Goal: Transaction & Acquisition: Purchase product/service

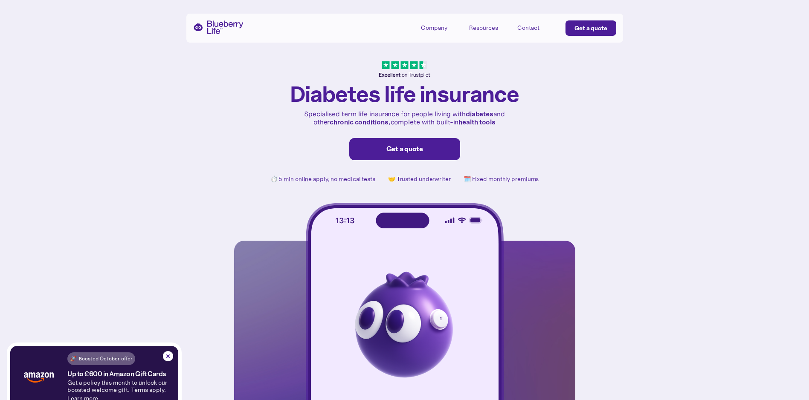
drag, startPoint x: 679, startPoint y: 62, endPoint x: 665, endPoint y: 60, distance: 15.1
click at [670, 61] on div "[MEDICAL_DATA] life insurance Specialised term life insurance for people living…" at bounding box center [404, 210] width 809 height 420
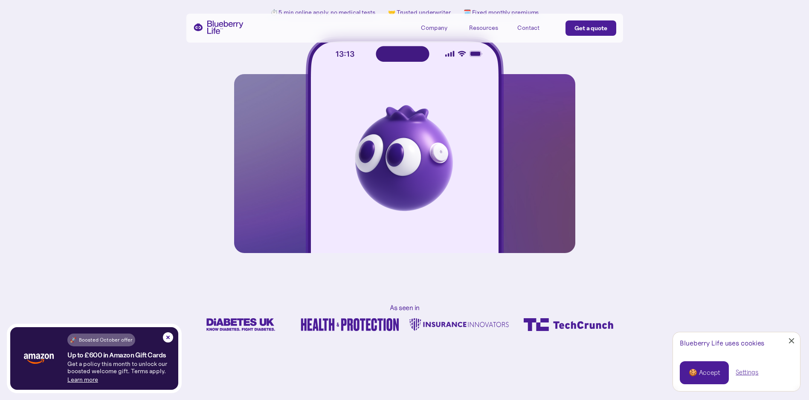
scroll to position [213, 0]
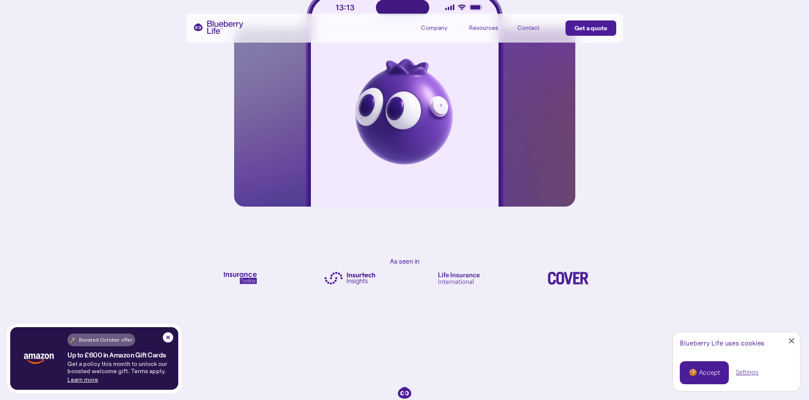
click at [698, 377] on div "🍪 Accept" at bounding box center [703, 372] width 31 height 9
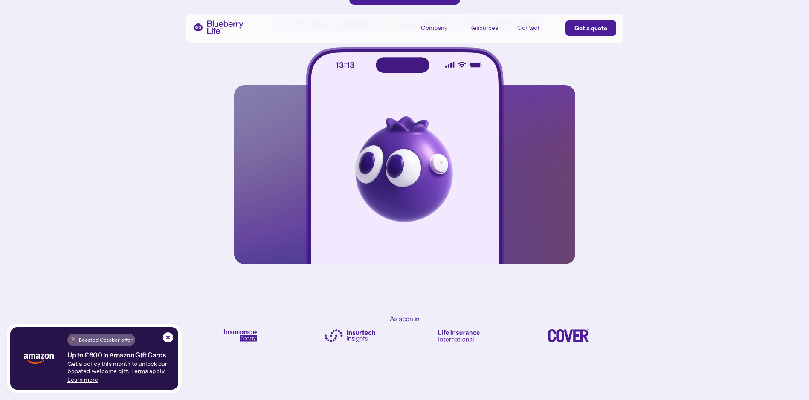
scroll to position [0, 0]
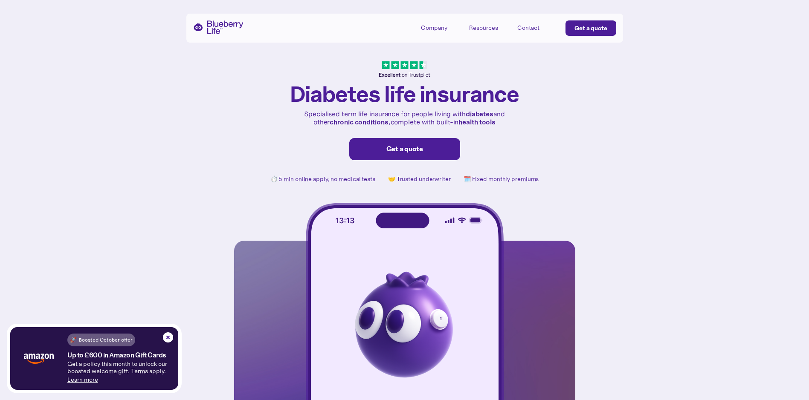
click at [586, 26] on div "Get a quote" at bounding box center [590, 28] width 33 height 9
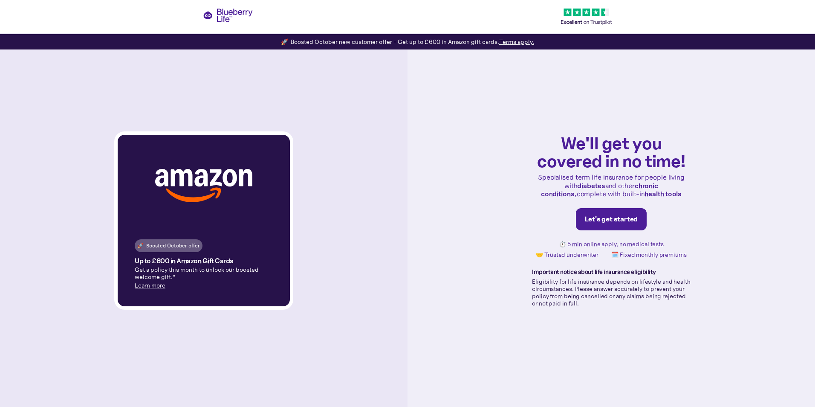
click at [606, 212] on link "Let's get started" at bounding box center [611, 219] width 71 height 22
drag, startPoint x: 181, startPoint y: 245, endPoint x: 205, endPoint y: 246, distance: 24.3
click at [205, 246] on div "🚀 Boosted October offer Up to £600 in Amazon Gift Cards Get a policy this month…" at bounding box center [204, 265] width 172 height 81
drag, startPoint x: 205, startPoint y: 246, endPoint x: 485, endPoint y: 231, distance: 279.6
click at [436, 242] on div "We'll get you covered in no time! Specialised term life insurance for people li…" at bounding box center [612, 220] width 408 height 373
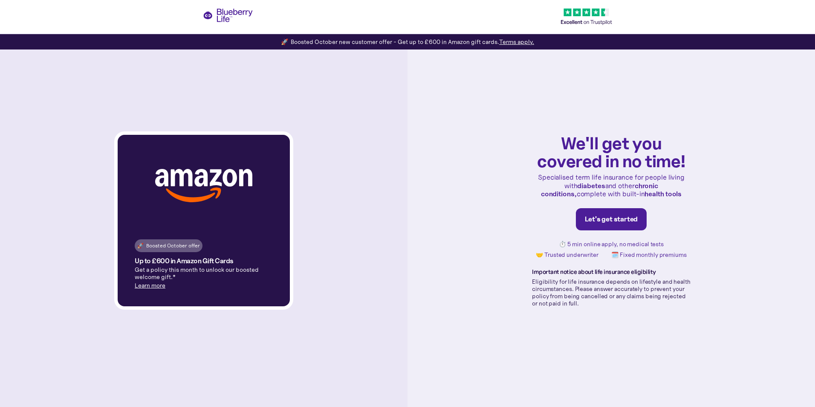
click at [620, 219] on div "Let's get started" at bounding box center [611, 219] width 53 height 9
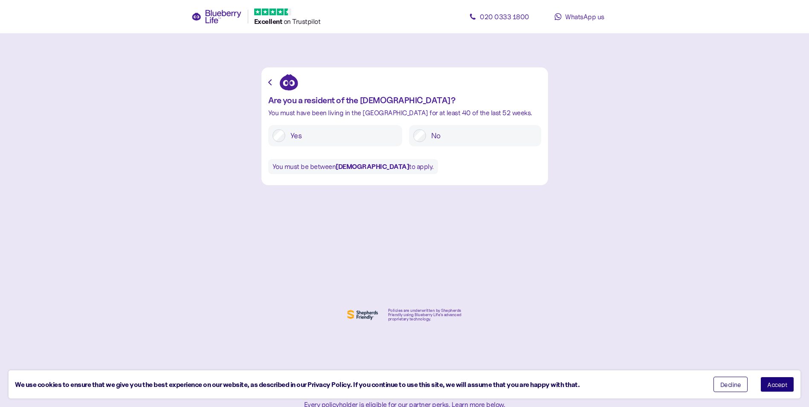
click at [291, 134] on label "Yes" at bounding box center [341, 135] width 113 height 13
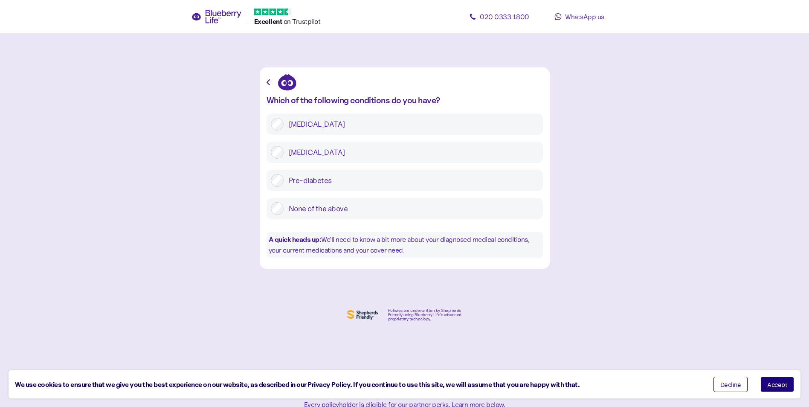
click at [331, 126] on label "Type 1 diabetes" at bounding box center [410, 124] width 255 height 13
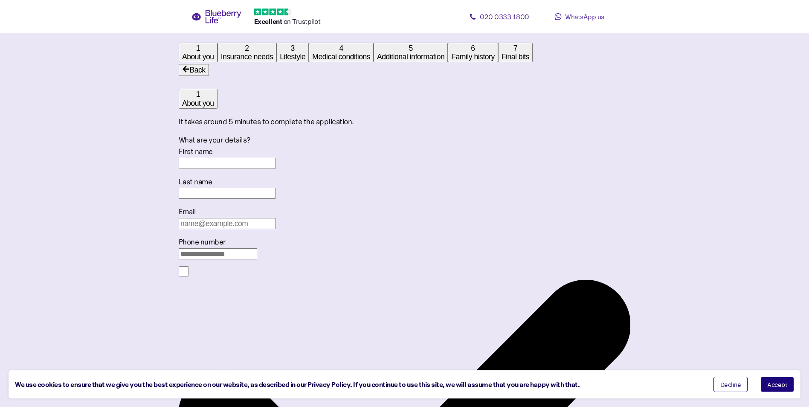
scroll to position [16, 0]
click at [276, 166] on input "First name" at bounding box center [227, 161] width 97 height 11
type input "Liam"
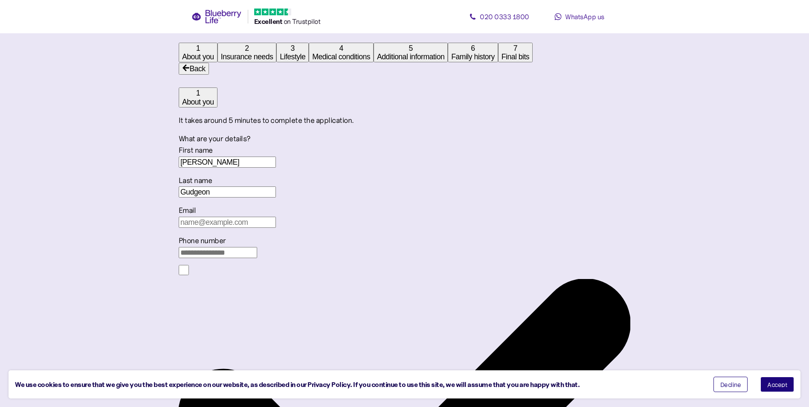
type input "Gudgeon"
type input "liam.gudgeon@outlook.com"
type input "**********"
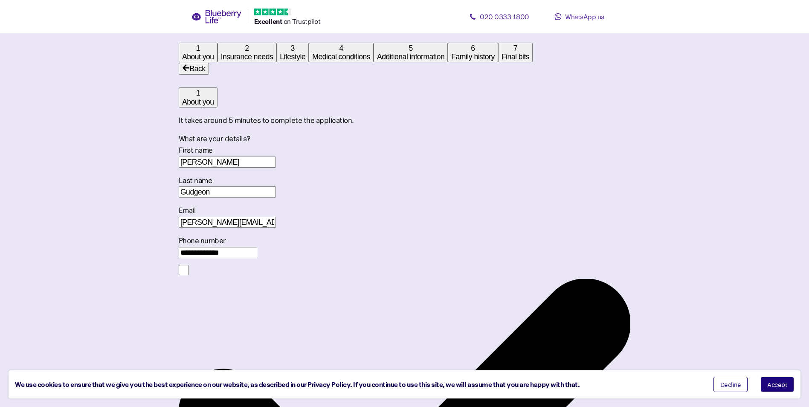
type input "********"
drag, startPoint x: 402, startPoint y: 300, endPoint x: 259, endPoint y: 304, distance: 142.9
drag, startPoint x: 343, startPoint y: 302, endPoint x: 292, endPoint y: 302, distance: 50.3
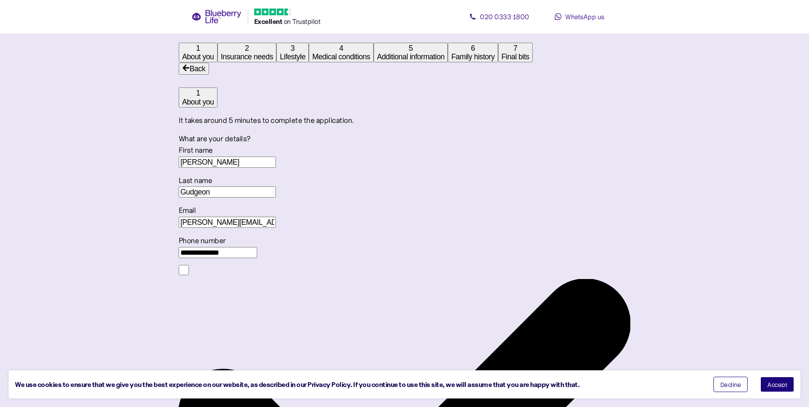
type input "**********"
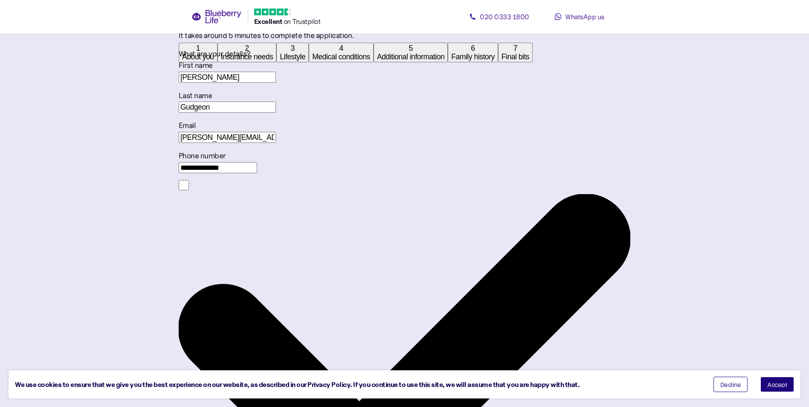
scroll to position [101, 0]
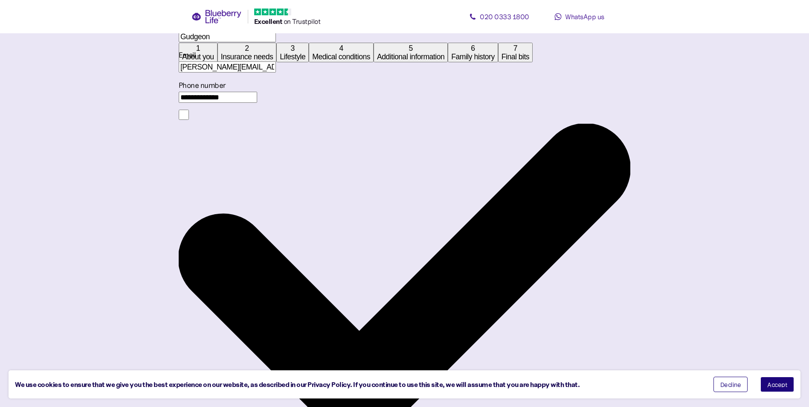
scroll to position [187, 0]
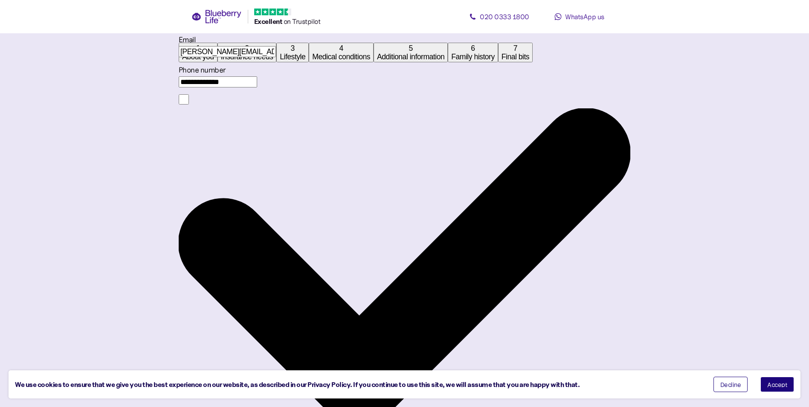
type input "*******"
type input "**********"
type input "*******"
type input "*********"
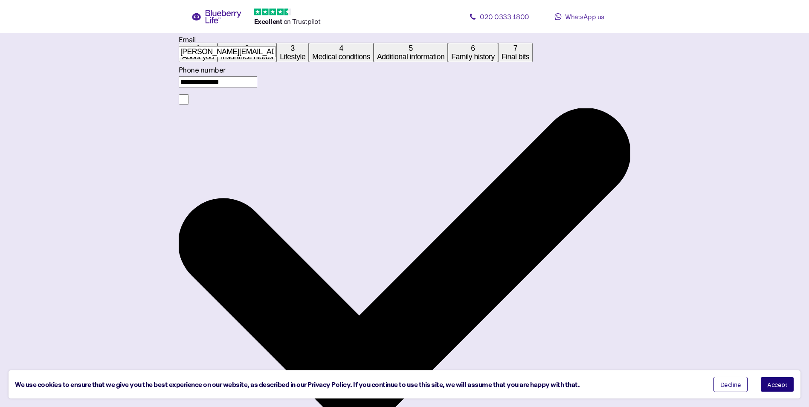
type input "****"
type input "********"
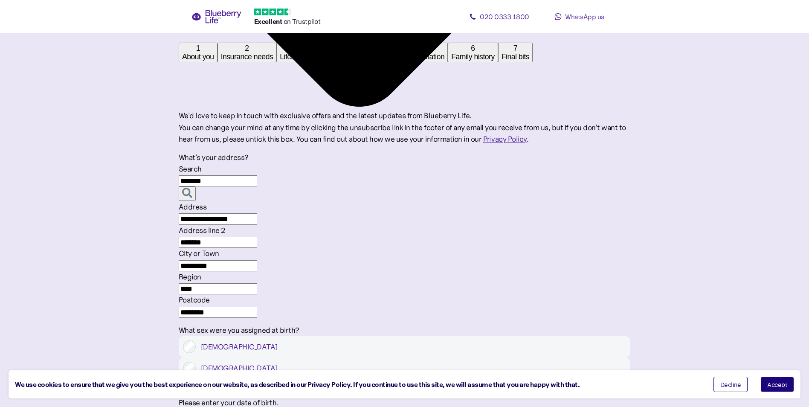
scroll to position [528, 0]
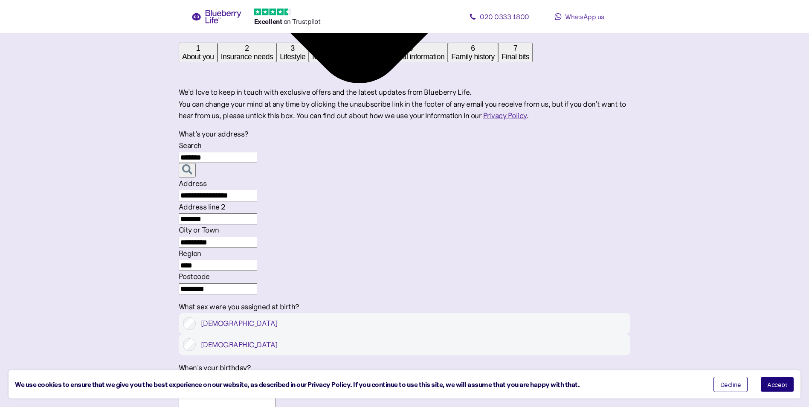
type input "*******"
click at [510, 334] on div "Male" at bounding box center [404, 344] width 451 height 21
click at [510, 338] on label "Male" at bounding box center [411, 344] width 430 height 13
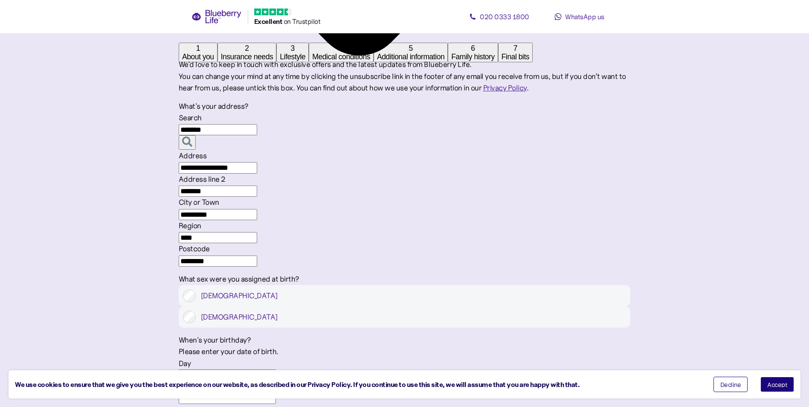
scroll to position [570, 0]
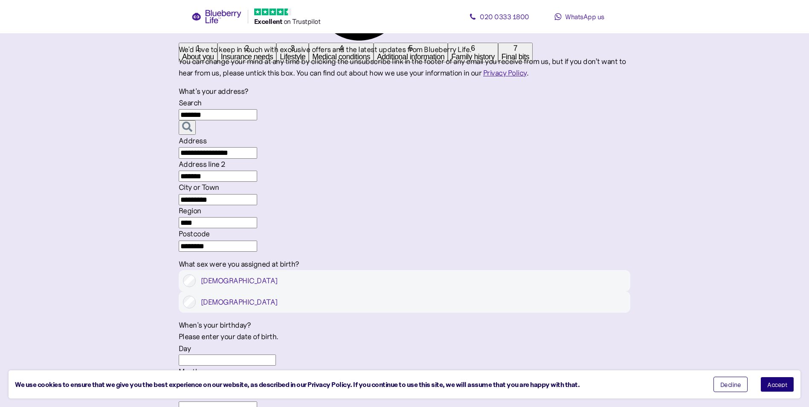
click at [276, 354] on input "Day" at bounding box center [227, 359] width 97 height 11
type input "13"
type input "10"
type input "****"
click at [230, 268] on div "**********" at bounding box center [404, 77] width 451 height 1195
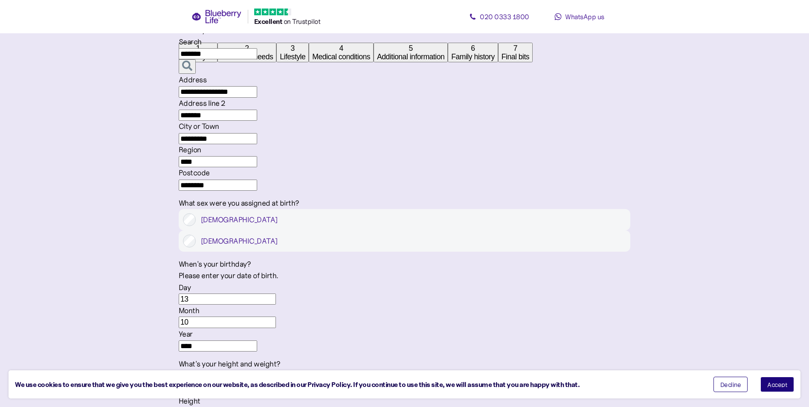
scroll to position [656, 0]
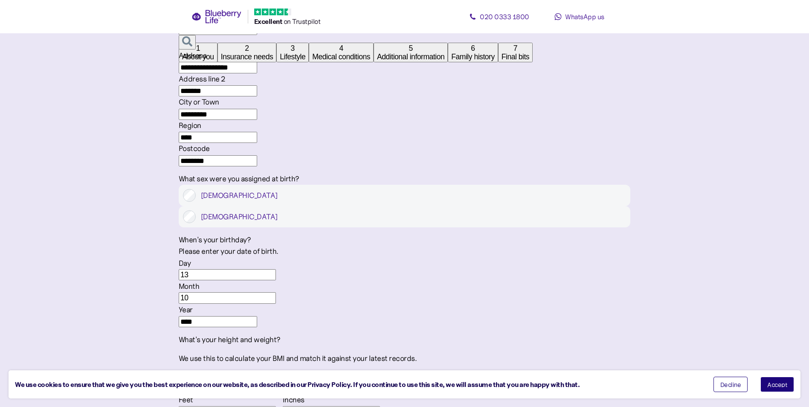
click at [276, 406] on input "Feet" at bounding box center [227, 411] width 97 height 11
type input "6"
type input "0"
type input "6"
drag, startPoint x: 375, startPoint y: 270, endPoint x: 380, endPoint y: 276, distance: 8.5
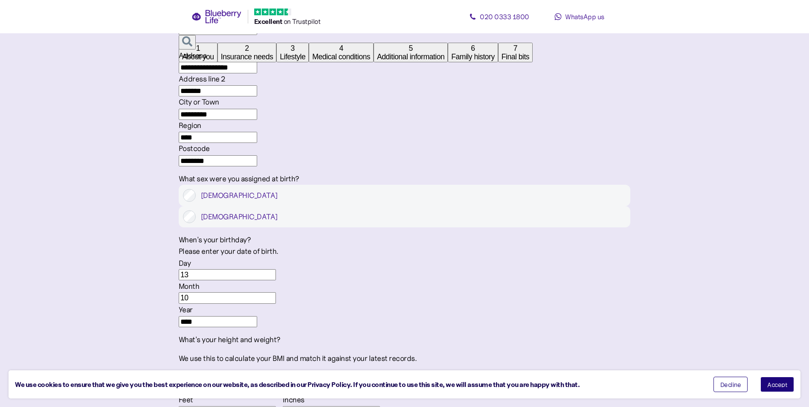
click at [375, 406] on input "0" at bounding box center [331, 411] width 97 height 11
type input "0"
type input "2"
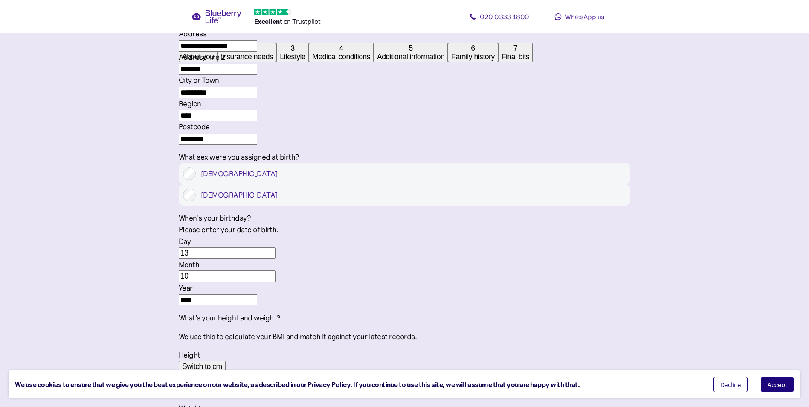
scroll to position [698, 0]
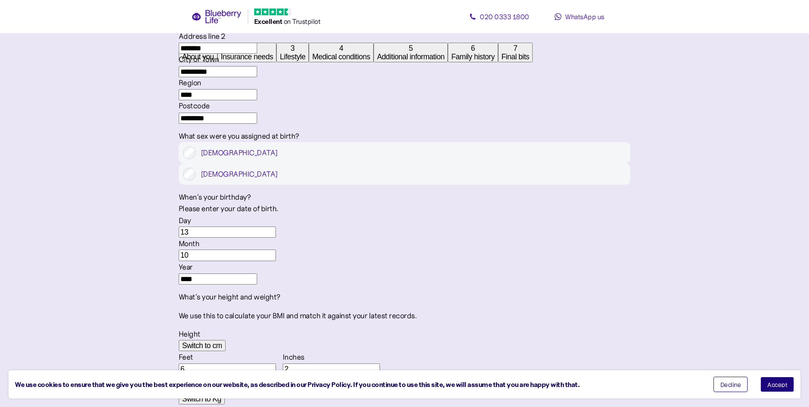
type input "1"
type input "0"
type input "12"
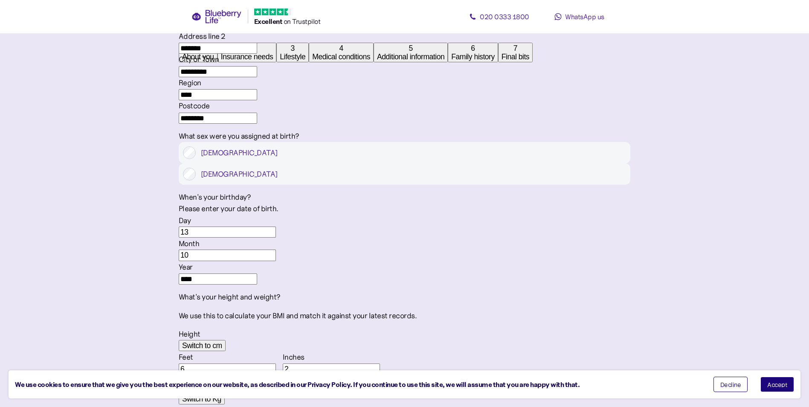
drag, startPoint x: 375, startPoint y: 287, endPoint x: 338, endPoint y: 287, distance: 37.5
type input "5"
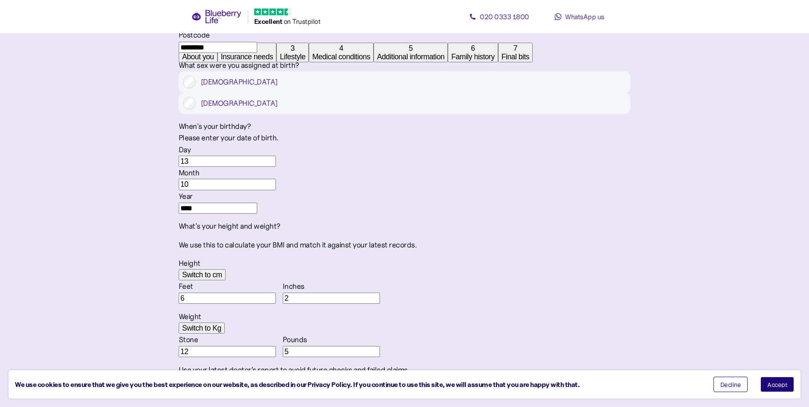
scroll to position [778, 0]
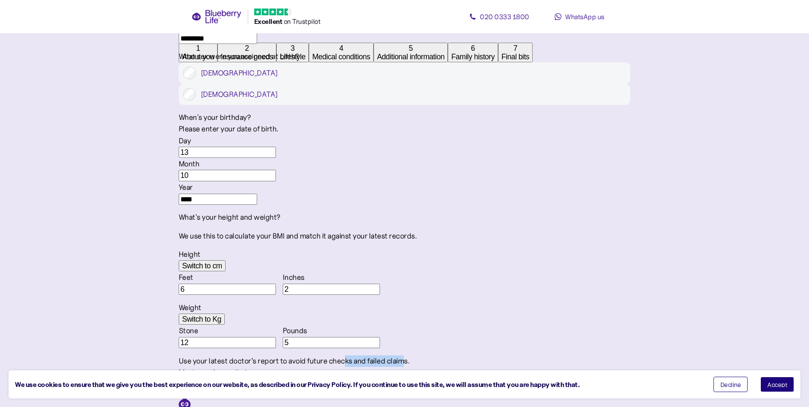
drag, startPoint x: 496, startPoint y: 231, endPoint x: 465, endPoint y: 231, distance: 30.7
click at [466, 355] on div "Use your latest doctor’s report to avoid future checks and failed claims." at bounding box center [404, 361] width 451 height 12
click at [464, 355] on div "Use your latest doctor’s report to avoid future checks and failed claims." at bounding box center [404, 361] width 451 height 12
drag, startPoint x: 620, startPoint y: 177, endPoint x: 600, endPoint y: 178, distance: 20.5
click at [225, 313] on button "Switch to Kg" at bounding box center [202, 318] width 46 height 11
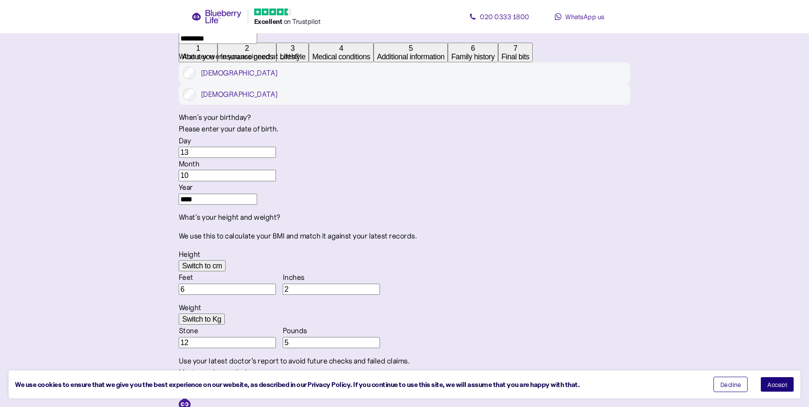
type input "78"
drag, startPoint x: 309, startPoint y: 212, endPoint x: 305, endPoint y: 212, distance: 4.7
type input "**"
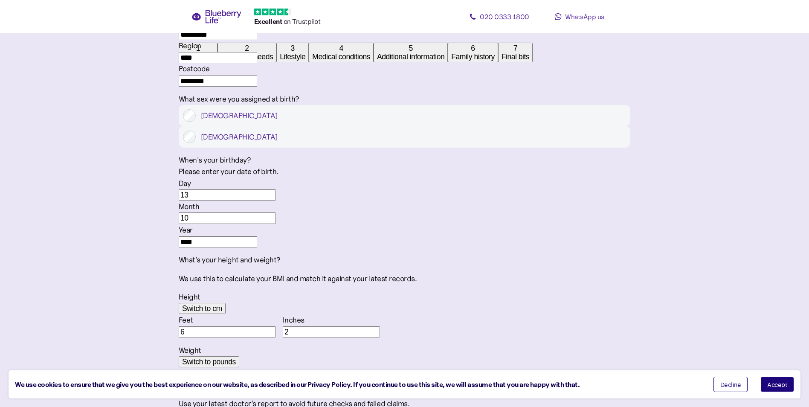
click at [789, 387] on button "Accept" at bounding box center [777, 383] width 34 height 15
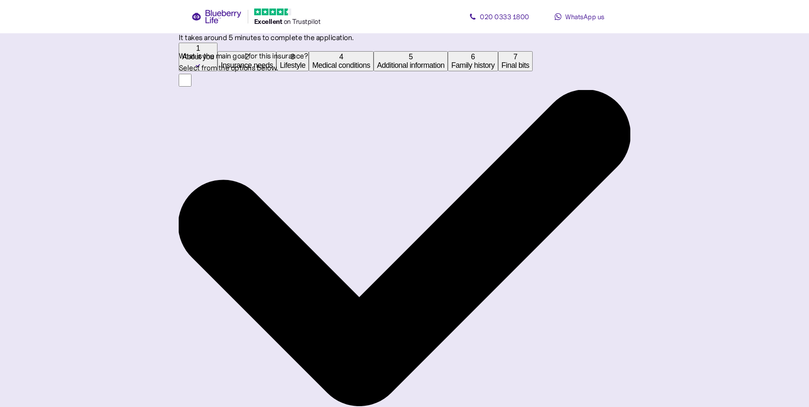
scroll to position [128, 0]
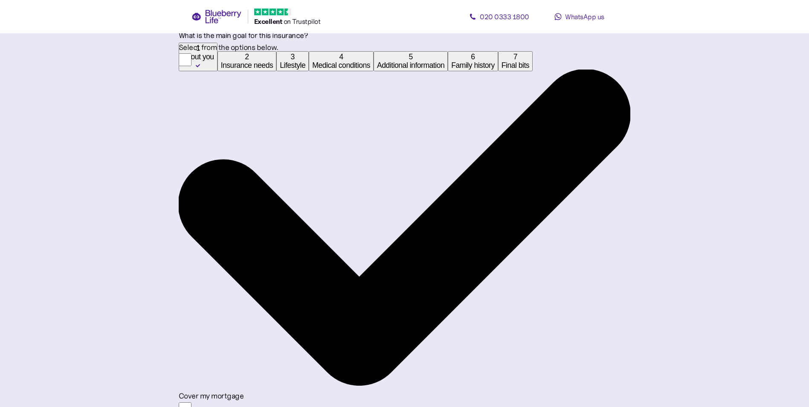
type input "**"
drag, startPoint x: 431, startPoint y: 241, endPoint x: 621, endPoint y: 235, distance: 190.2
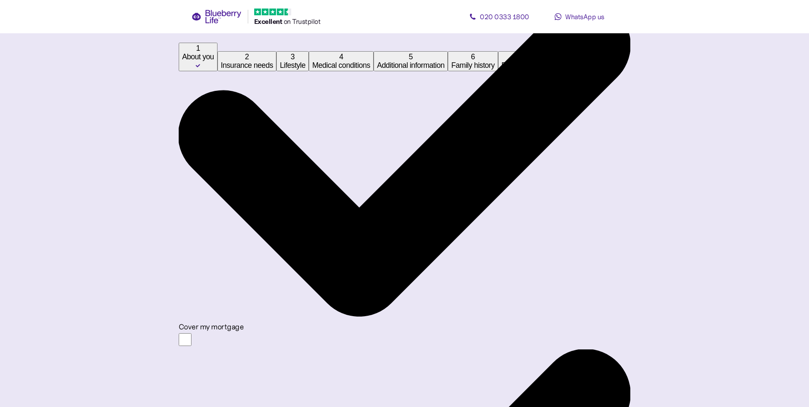
scroll to position [213, 0]
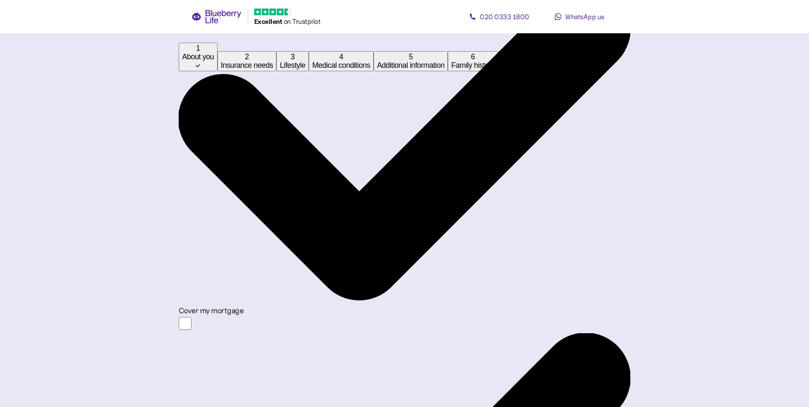
type input "*******"
drag, startPoint x: 425, startPoint y: 246, endPoint x: 573, endPoint y: 239, distance: 148.9
drag, startPoint x: 466, startPoint y: 282, endPoint x: 461, endPoint y: 285, distance: 5.9
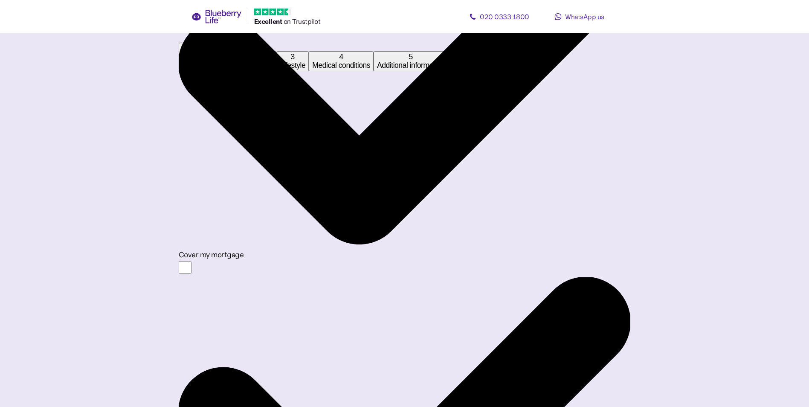
scroll to position [304, 0]
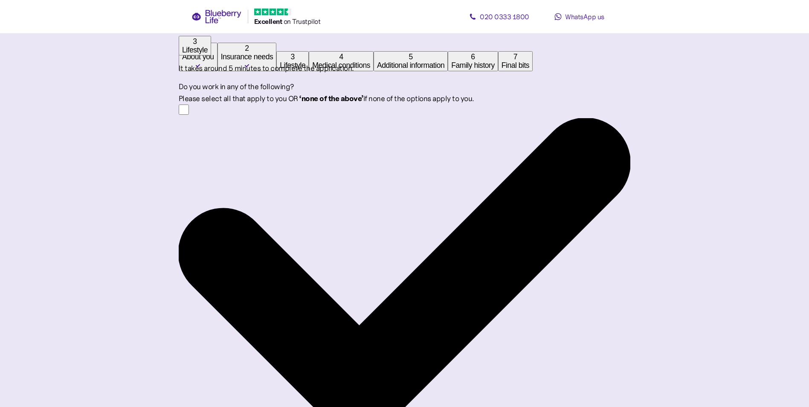
scroll to position [85, 0]
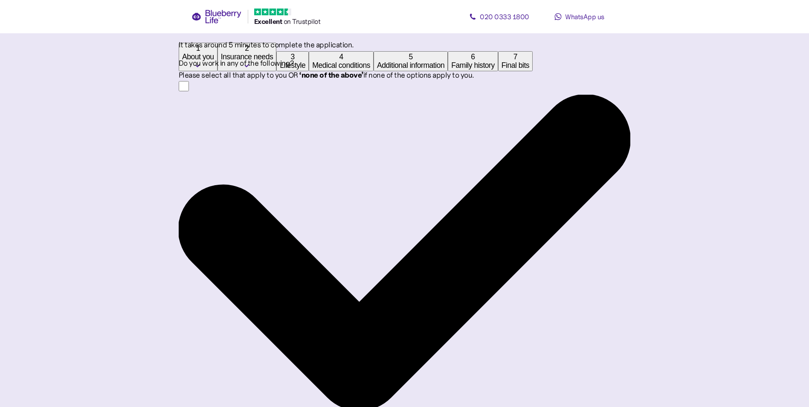
scroll to position [240, 0]
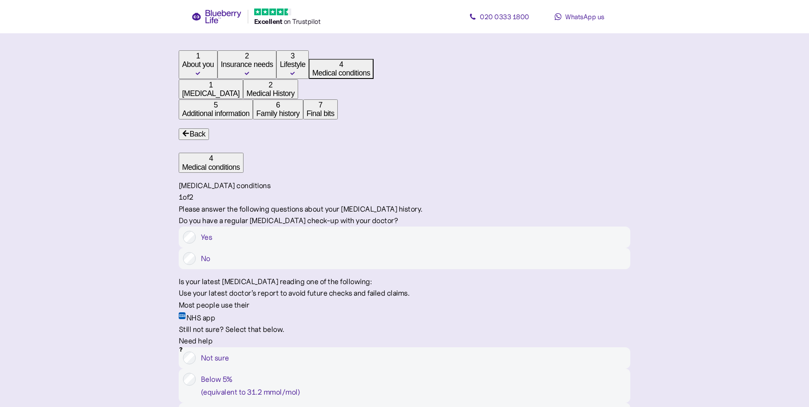
click at [401, 231] on label "Yes" at bounding box center [411, 237] width 430 height 13
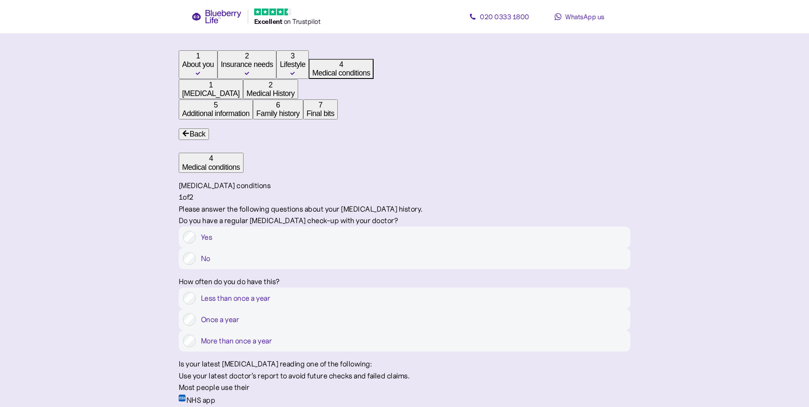
click at [381, 313] on label "Once a year" at bounding box center [411, 319] width 430 height 13
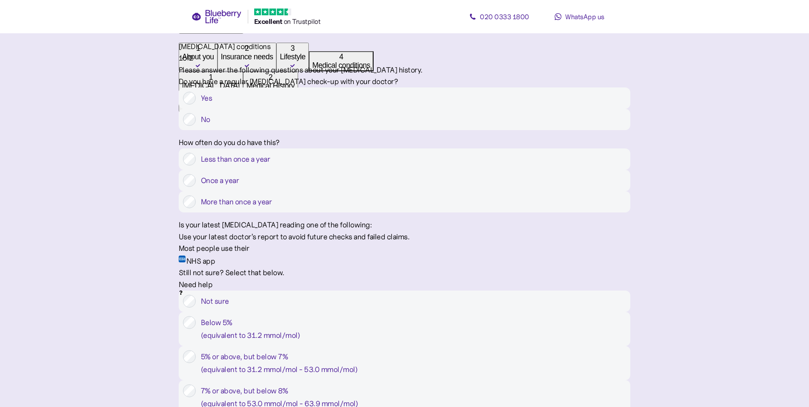
scroll to position [171, 0]
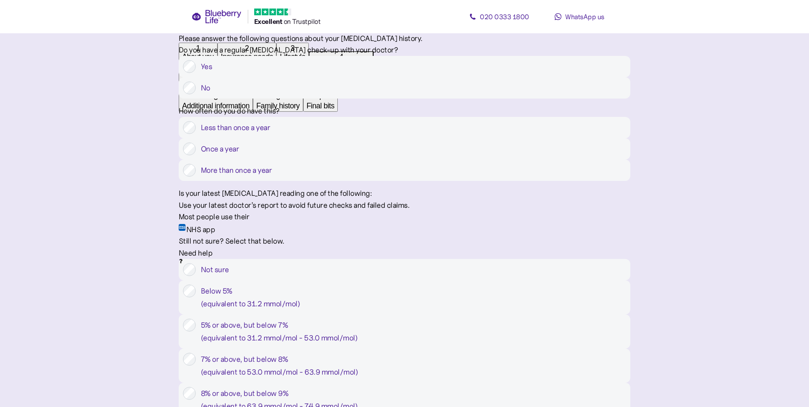
click at [428, 318] on div "5% or above, but below 7% ( equivalent to 31.2 mmol/mol - 53.0 mmol/mol )" at bounding box center [413, 331] width 425 height 26
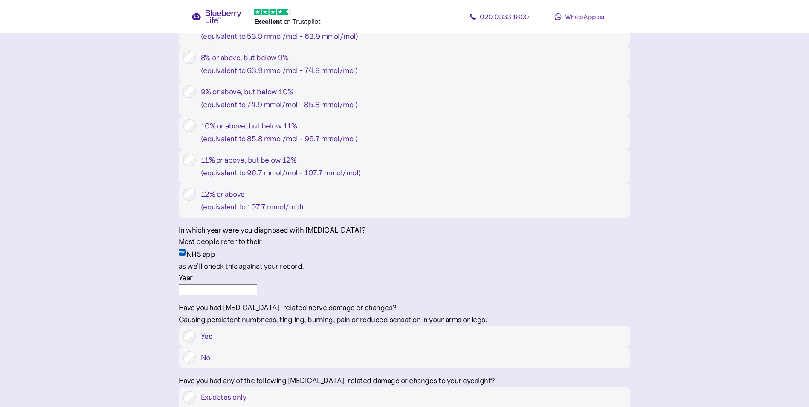
scroll to position [512, 0]
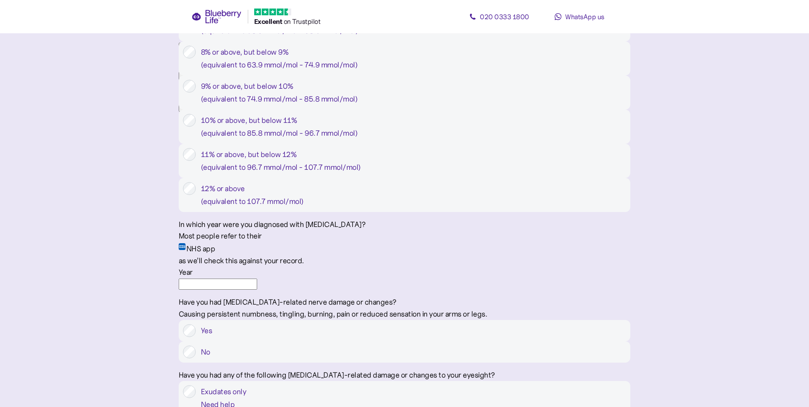
click at [257, 289] on input "Year" at bounding box center [218, 283] width 78 height 11
type input "****"
click at [312, 338] on div "1 About you 2 Insurance needs 3 Lifestyle 4 Medical conditions 1 Diabetes 2 Med…" at bounding box center [404, 130] width 451 height 1183
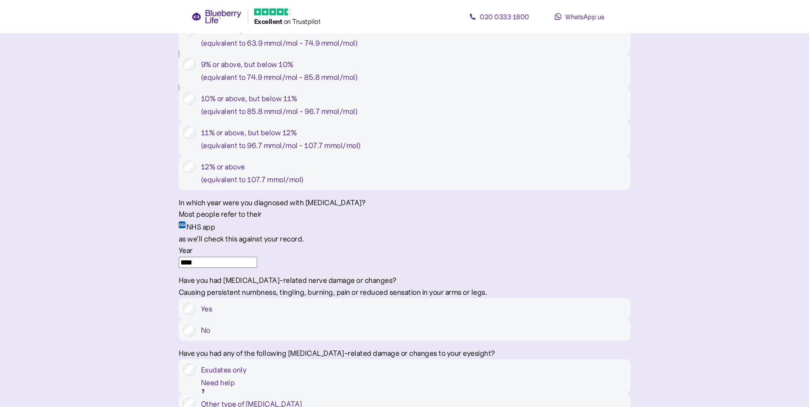
scroll to position [554, 0]
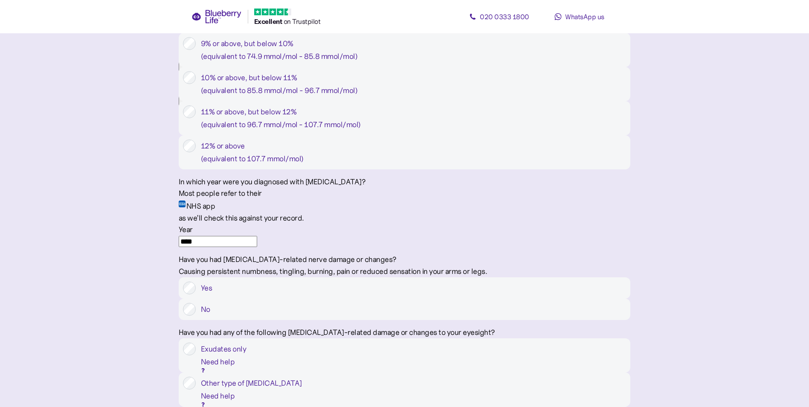
click at [525, 315] on label "No" at bounding box center [411, 309] width 430 height 13
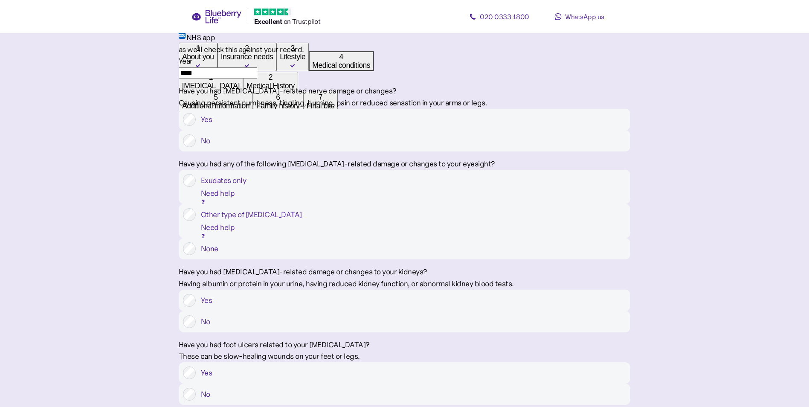
scroll to position [725, 0]
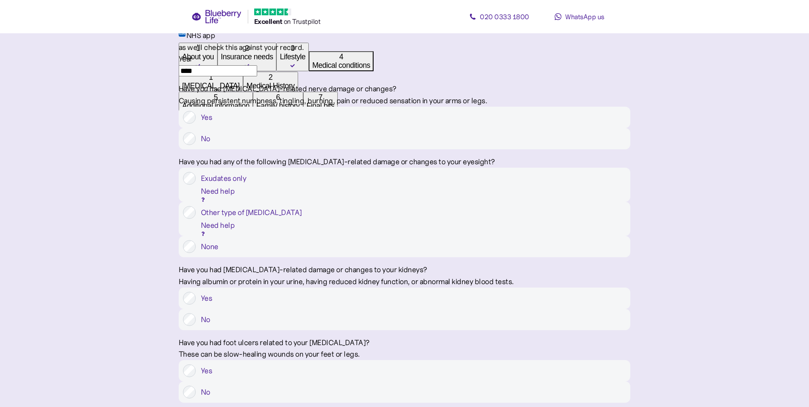
click at [355, 253] on label "None" at bounding box center [411, 246] width 430 height 13
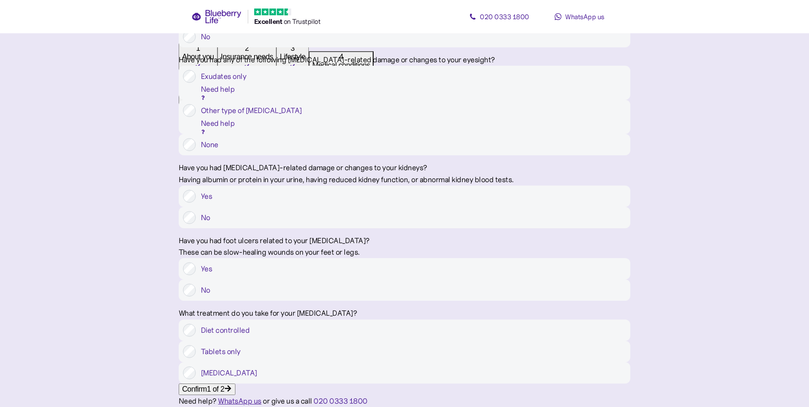
scroll to position [895, 0]
click at [521, 211] on label "No" at bounding box center [411, 217] width 430 height 13
click at [559, 362] on div "Insulin" at bounding box center [404, 372] width 451 height 21
click at [232, 384] on div "Confirm 1 of 2" at bounding box center [207, 388] width 50 height 9
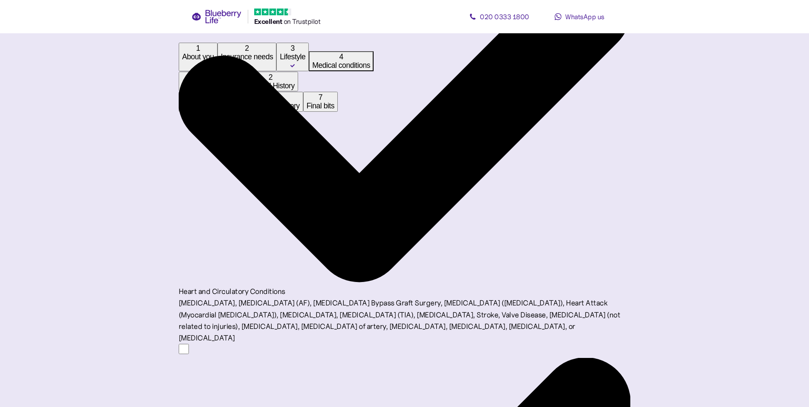
scroll to position [384, 0]
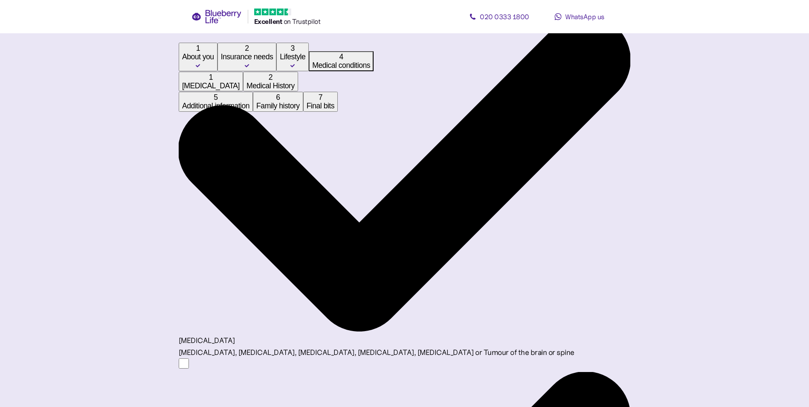
scroll to position [750, 0]
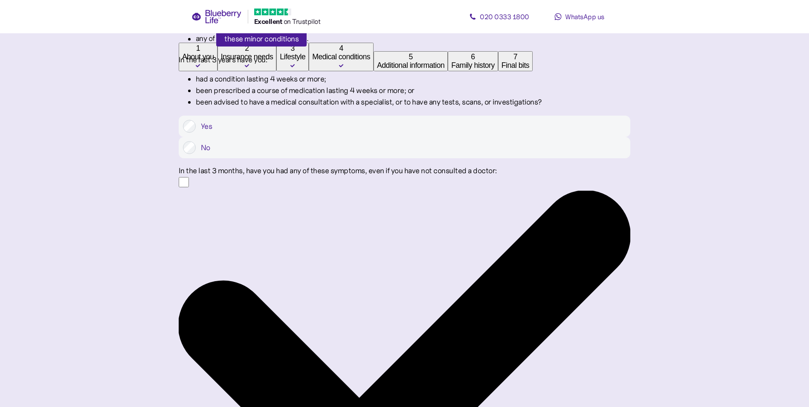
scroll to position [171, 0]
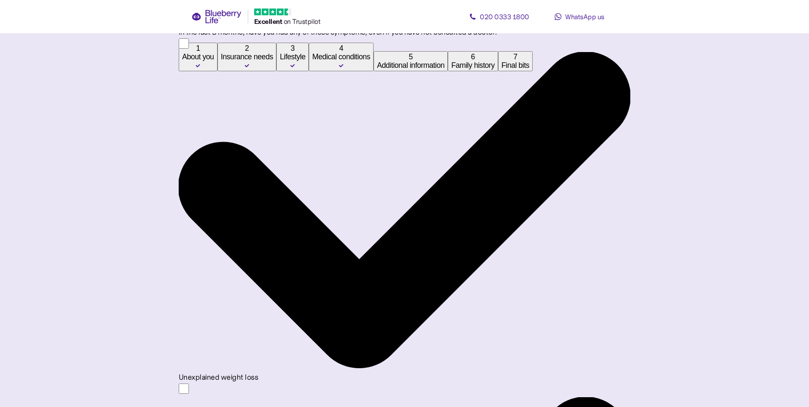
scroll to position [295, 0]
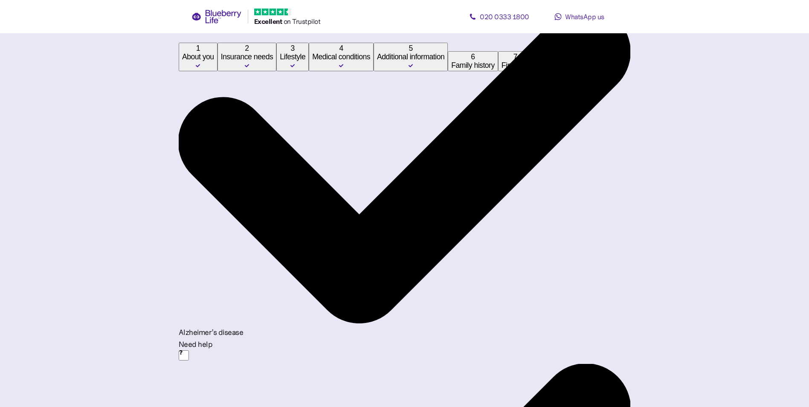
scroll to position [171, 0]
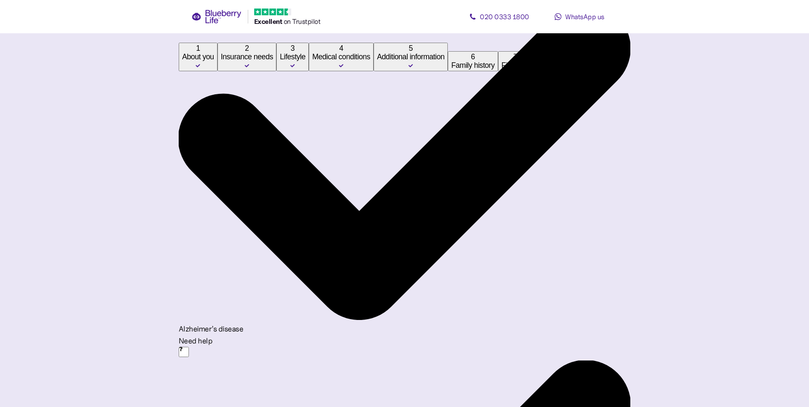
scroll to position [180, 0]
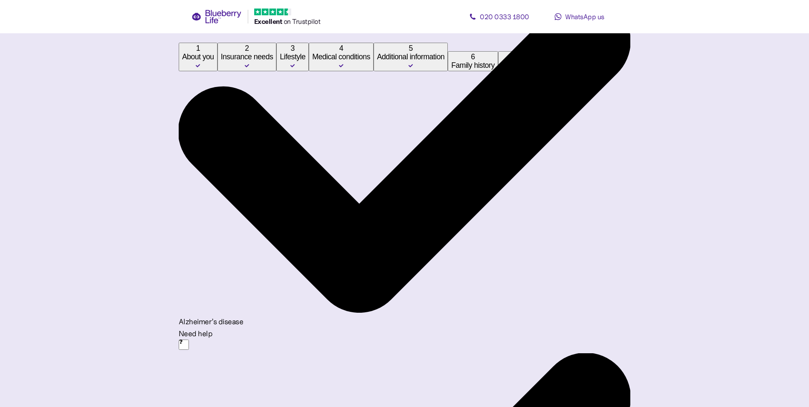
drag, startPoint x: 366, startPoint y: 190, endPoint x: 403, endPoint y: 196, distance: 38.0
drag, startPoint x: 403, startPoint y: 196, endPoint x: 413, endPoint y: 193, distance: 10.2
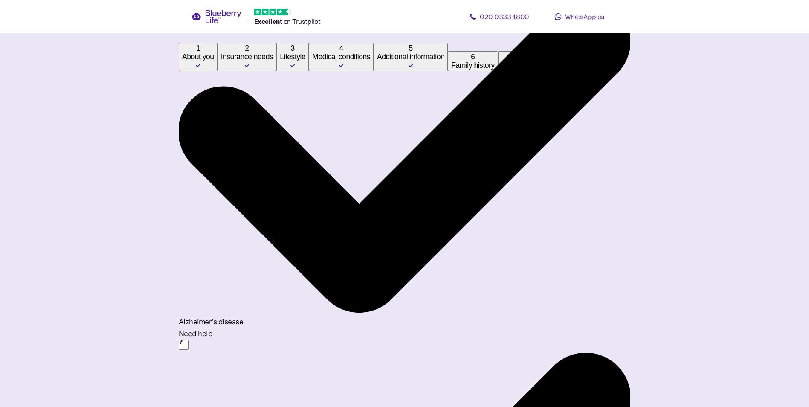
drag, startPoint x: 358, startPoint y: 189, endPoint x: 412, endPoint y: 185, distance: 54.2
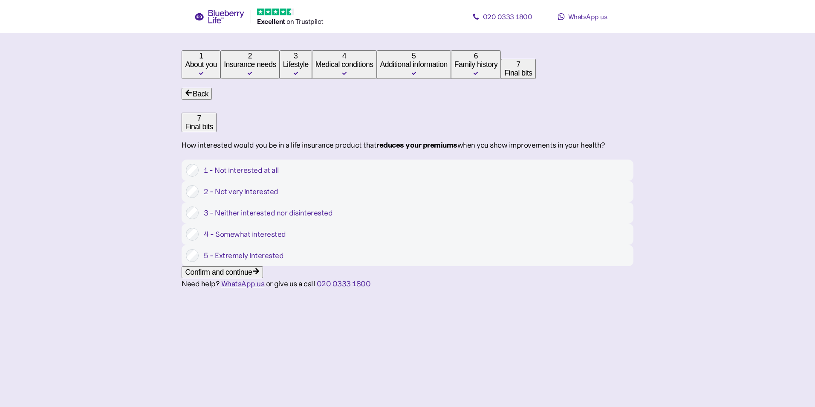
click at [252, 276] on div "Confirm and continue" at bounding box center [218, 272] width 67 height 9
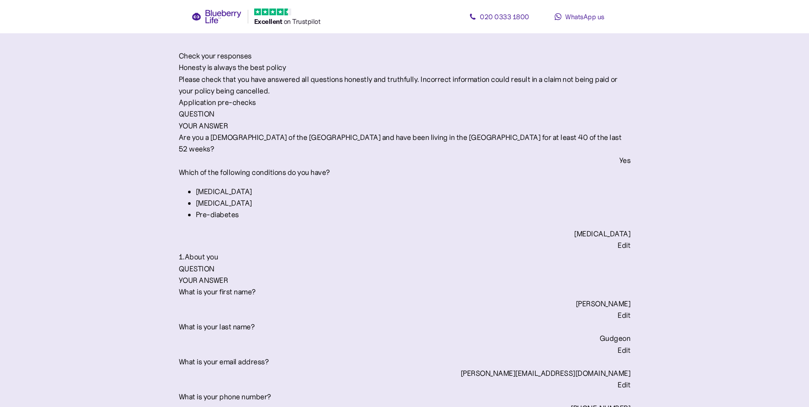
click at [297, 132] on div "QUESTION YOUR ANSWER" at bounding box center [404, 119] width 451 height 23
click at [311, 108] on div "Application pre-checks" at bounding box center [404, 103] width 451 height 12
drag, startPoint x: 300, startPoint y: 150, endPoint x: 341, endPoint y: 150, distance: 40.9
click at [341, 108] on div "Application pre-checks" at bounding box center [404, 103] width 451 height 12
drag, startPoint x: 341, startPoint y: 150, endPoint x: 321, endPoint y: 150, distance: 20.5
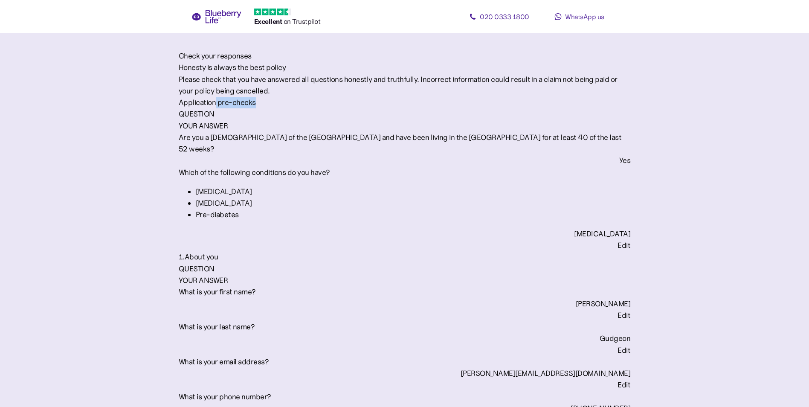
click at [321, 108] on div "Application pre-checks" at bounding box center [404, 103] width 451 height 12
drag, startPoint x: 303, startPoint y: 152, endPoint x: 332, endPoint y: 149, distance: 28.3
click at [332, 108] on div "Application pre-checks" at bounding box center [404, 103] width 451 height 12
drag, startPoint x: 332, startPoint y: 149, endPoint x: 304, endPoint y: 150, distance: 27.3
click at [304, 108] on div "Application pre-checks" at bounding box center [404, 103] width 451 height 12
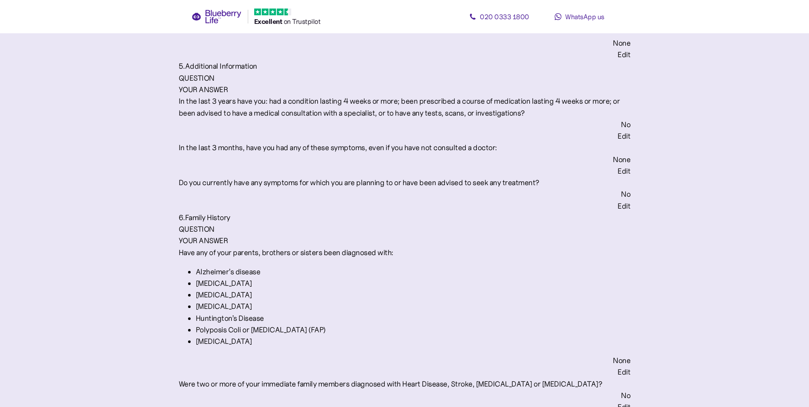
scroll to position [1764, 0]
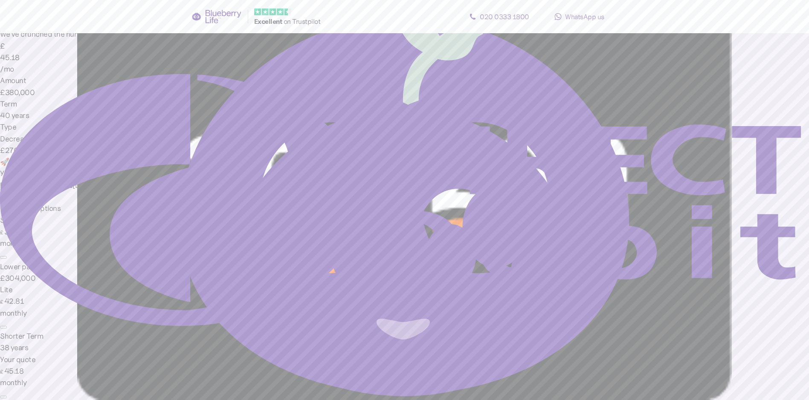
drag, startPoint x: 346, startPoint y: 229, endPoint x: 370, endPoint y: 228, distance: 24.8
click at [78, 155] on span "worth of gift cards" at bounding box center [48, 150] width 60 height 9
drag, startPoint x: 370, startPoint y: 228, endPoint x: 526, endPoint y: 263, distance: 160.0
click at [526, 263] on div "Liam , here's your quote We've crunched the numbers and voilà - we're able to o…" at bounding box center [404, 238] width 809 height 442
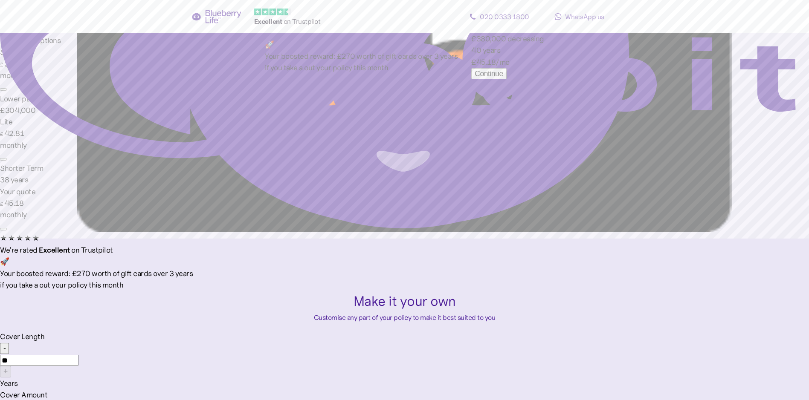
scroll to position [171, 0]
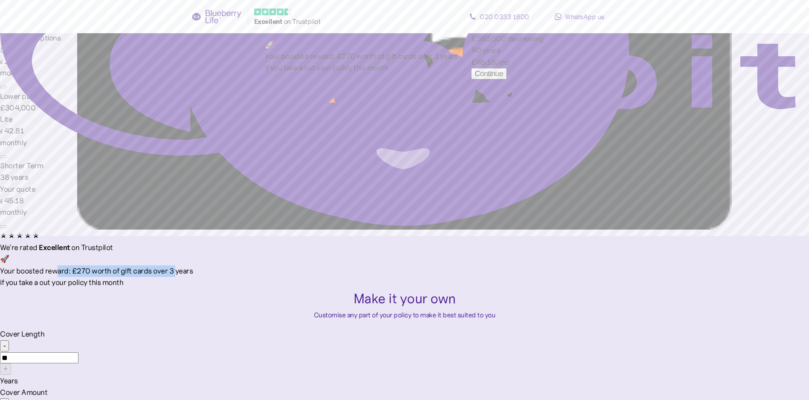
drag, startPoint x: 403, startPoint y: 295, endPoint x: 393, endPoint y: 292, distance: 10.7
click at [193, 276] on span "Your boosted reward: £270 worth of gift cards over 3 years" at bounding box center [96, 270] width 193 height 9
drag, startPoint x: 381, startPoint y: 292, endPoint x: 419, endPoint y: 295, distance: 38.5
click at [193, 276] on span "Your boosted reward: £270 worth of gift cards over 3 years" at bounding box center [96, 270] width 193 height 9
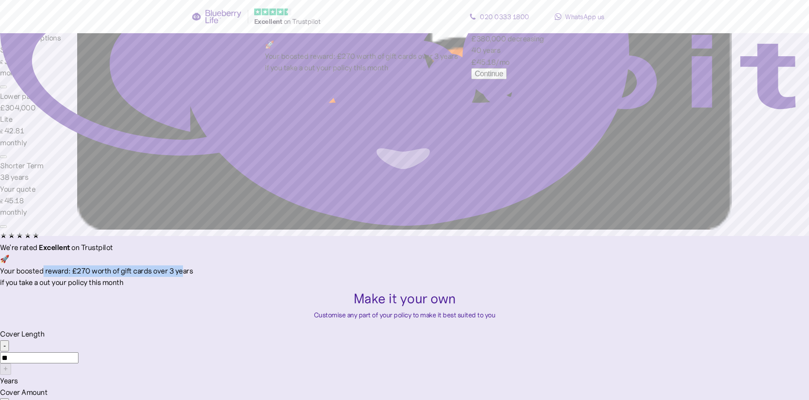
click at [193, 276] on span "Your boosted reward: £270 worth of gift cards over 3 years" at bounding box center [96, 270] width 193 height 9
drag, startPoint x: 393, startPoint y: 285, endPoint x: 374, endPoint y: 286, distance: 19.2
click at [374, 286] on div "🚀 Your boosted reward: £270 worth of gift cards over 3 years if you take a out …" at bounding box center [404, 271] width 809 height 35
drag, startPoint x: 374, startPoint y: 286, endPoint x: 374, endPoint y: 291, distance: 5.1
click at [193, 276] on span "Your boosted reward: £270 worth of gift cards over 3 years" at bounding box center [96, 270] width 193 height 9
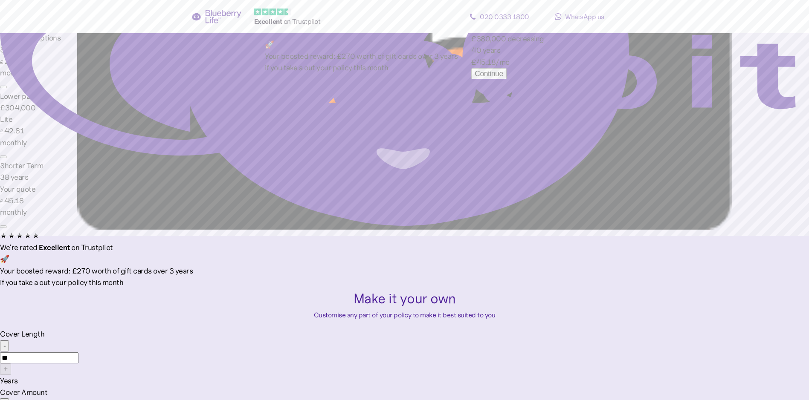
click at [193, 276] on span "Your boosted reward: £270 worth of gift cards over 3 years" at bounding box center [96, 270] width 193 height 9
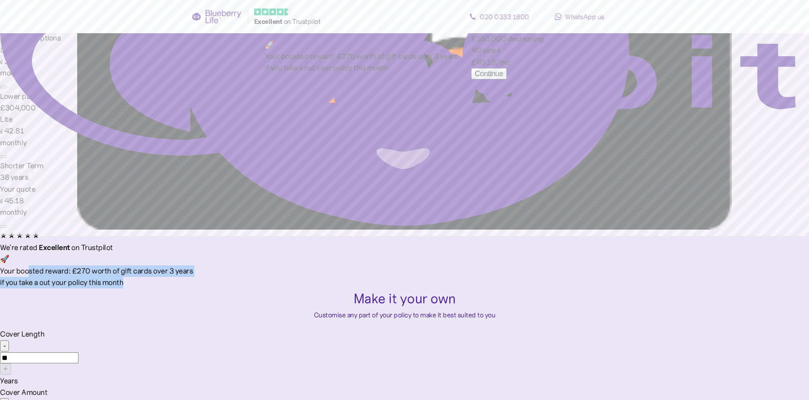
drag, startPoint x: 368, startPoint y: 288, endPoint x: 426, endPoint y: 301, distance: 59.1
click at [193, 276] on span "Your boosted reward: £270 worth of gift cards over 3 years" at bounding box center [96, 270] width 193 height 9
drag, startPoint x: 426, startPoint y: 301, endPoint x: 415, endPoint y: 298, distance: 11.3
click at [193, 276] on span "Your boosted reward: £270 worth of gift cards over 3 years" at bounding box center [96, 270] width 193 height 9
drag, startPoint x: 423, startPoint y: 298, endPoint x: 378, endPoint y: 289, distance: 46.3
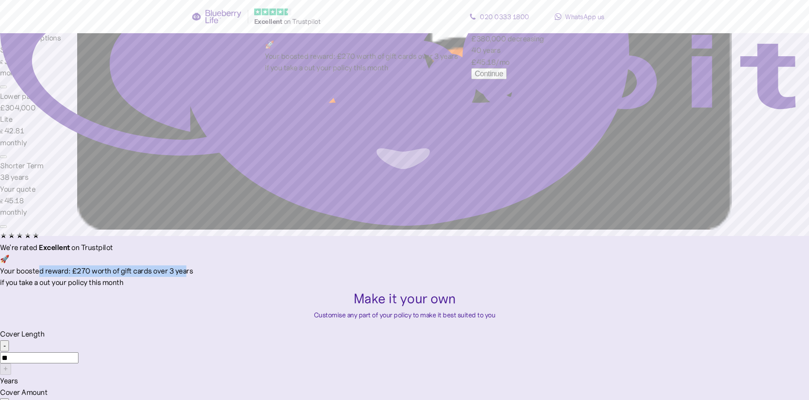
click at [193, 276] on span "Your boosted reward: £270 worth of gift cards over 3 years" at bounding box center [96, 270] width 193 height 9
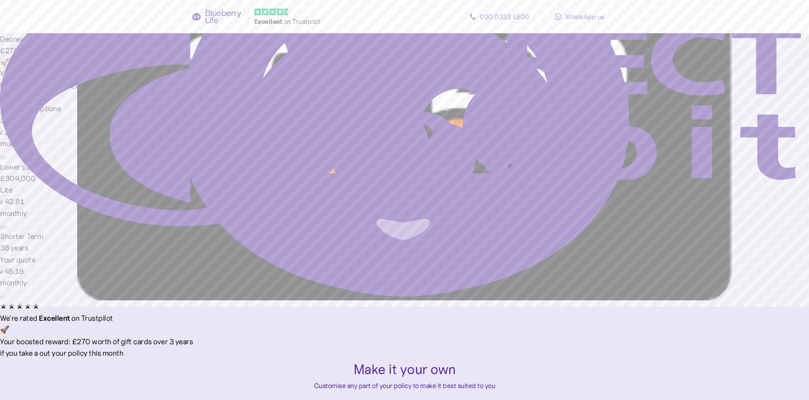
scroll to position [43, 0]
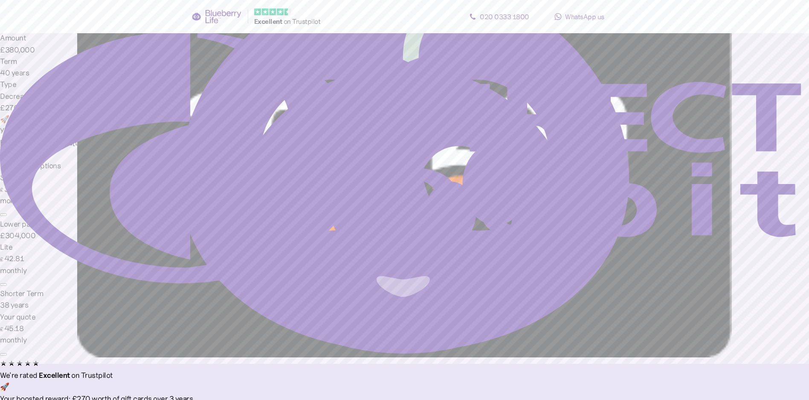
drag, startPoint x: 379, startPoint y: 101, endPoint x: 446, endPoint y: 101, distance: 66.9
click at [446, 101] on div "Liam , here's your quote We've crunched the numbers and voilà - we're able to o…" at bounding box center [404, 195] width 809 height 442
drag, startPoint x: 446, startPoint y: 101, endPoint x: 394, endPoint y: 106, distance: 51.8
click at [394, 21] on div "45.18" at bounding box center [404, 15] width 809 height 12
click at [357, 56] on div "£ 380,000" at bounding box center [404, 50] width 809 height 12
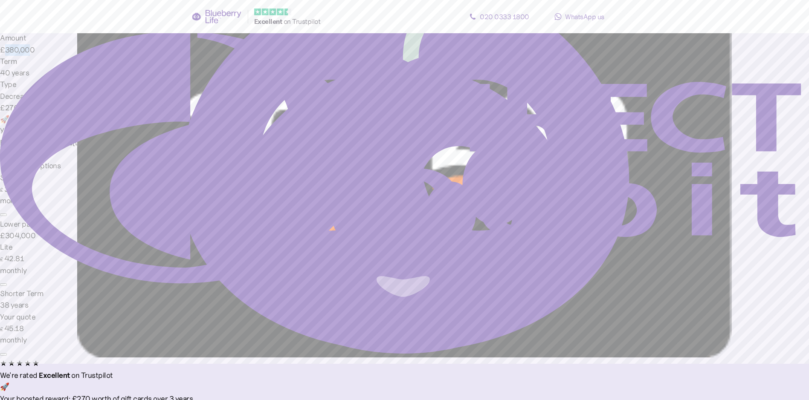
click at [334, 56] on div "£ 380,000" at bounding box center [404, 50] width 809 height 12
drag, startPoint x: 336, startPoint y: 139, endPoint x: 375, endPoint y: 139, distance: 38.8
click at [375, 56] on div "Amount £ 380,000" at bounding box center [404, 43] width 809 height 23
drag, startPoint x: 398, startPoint y: 135, endPoint x: 425, endPoint y: 134, distance: 27.3
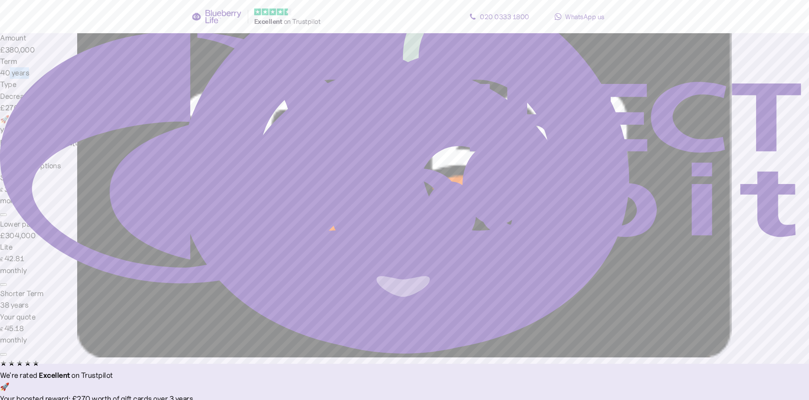
click at [425, 79] on div "Term 40 years" at bounding box center [404, 67] width 809 height 23
drag, startPoint x: 425, startPoint y: 134, endPoint x: 432, endPoint y: 136, distance: 6.5
click at [432, 79] on div "Term 40 years" at bounding box center [404, 67] width 809 height 23
drag, startPoint x: 462, startPoint y: 136, endPoint x: 503, endPoint y: 139, distance: 41.1
click at [503, 139] on div "Liam , here's your quote We've crunched the numbers and voilà - we're able to o…" at bounding box center [404, 195] width 809 height 442
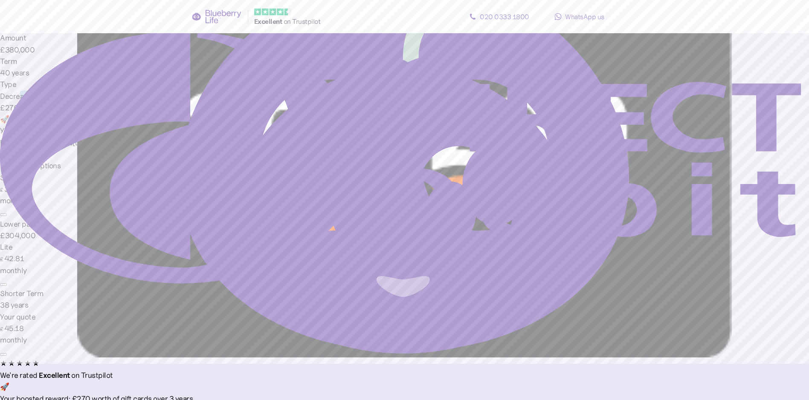
drag, startPoint x: 503, startPoint y: 139, endPoint x: 498, endPoint y: 145, distance: 7.7
click at [498, 145] on div "Liam , here's your quote We've crunched the numbers and voilà - we're able to o…" at bounding box center [404, 195] width 809 height 442
click at [462, 102] on div "Decreasing" at bounding box center [404, 97] width 809 height 12
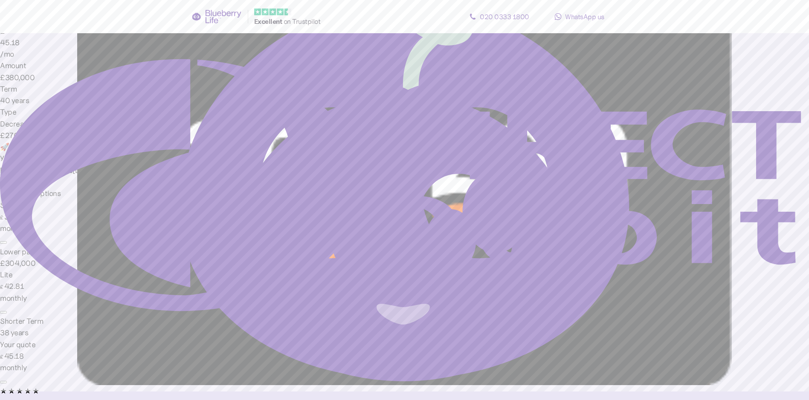
scroll to position [0, 0]
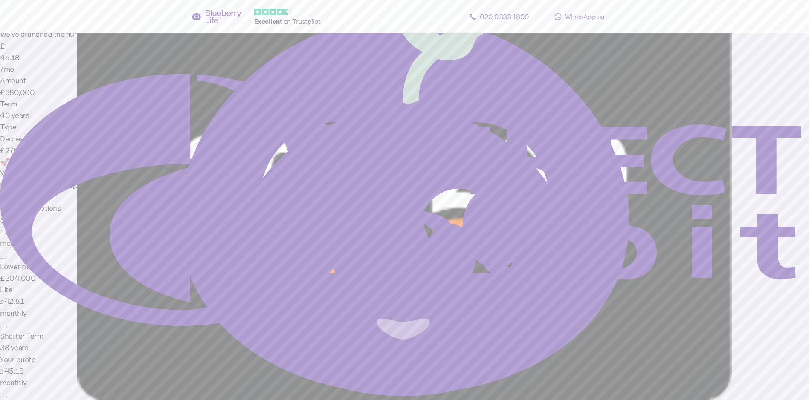
click at [32, 201] on div "Continue" at bounding box center [17, 197] width 28 height 9
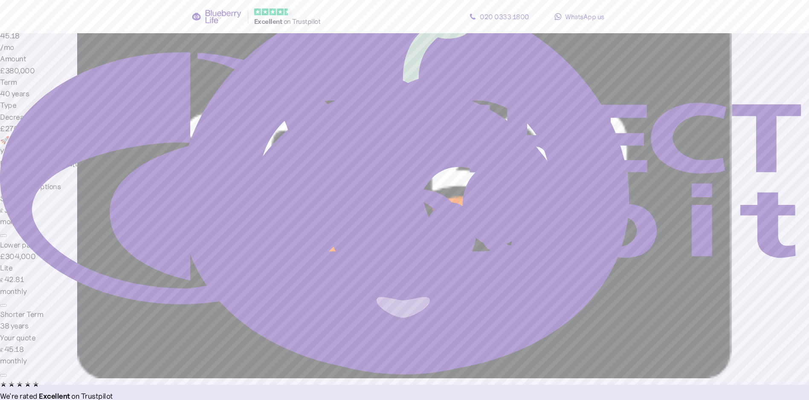
scroll to position [43, 0]
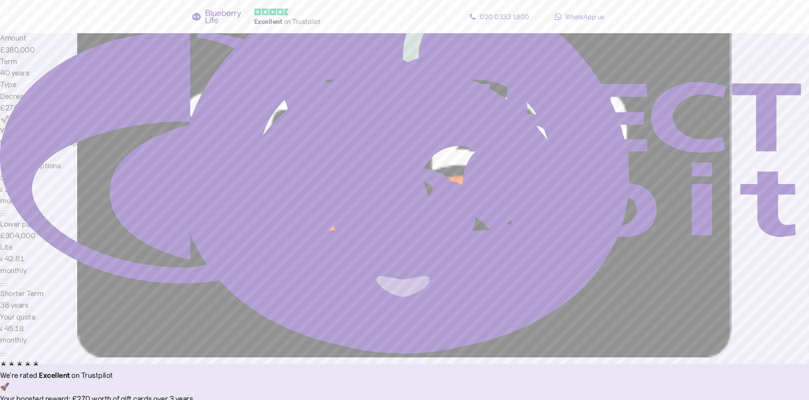
drag, startPoint x: 286, startPoint y: 73, endPoint x: 432, endPoint y: 72, distance: 146.6
drag, startPoint x: 432, startPoint y: 72, endPoint x: 356, endPoint y: 75, distance: 76.4
